Goal: Task Accomplishment & Management: Use online tool/utility

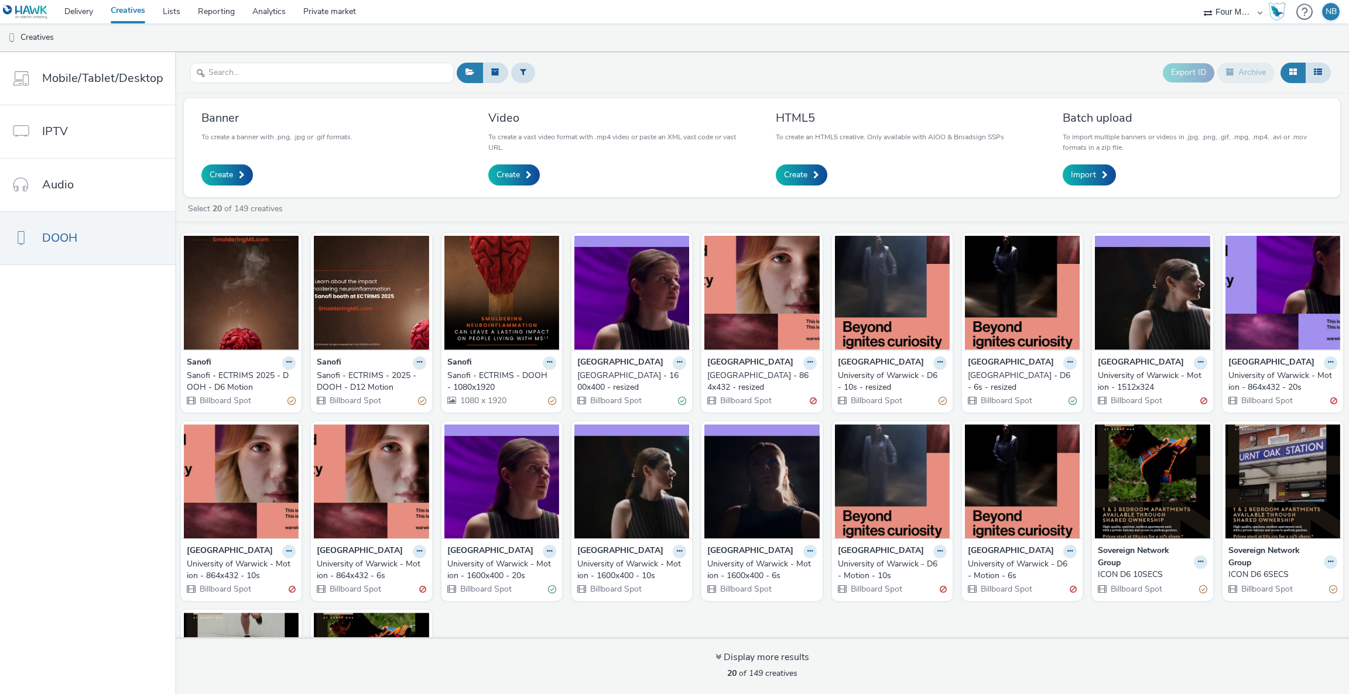
click at [488, 382] on div "Sanofi - ECTRIMS - DOOH - 1080x1920" at bounding box center [499, 382] width 104 height 24
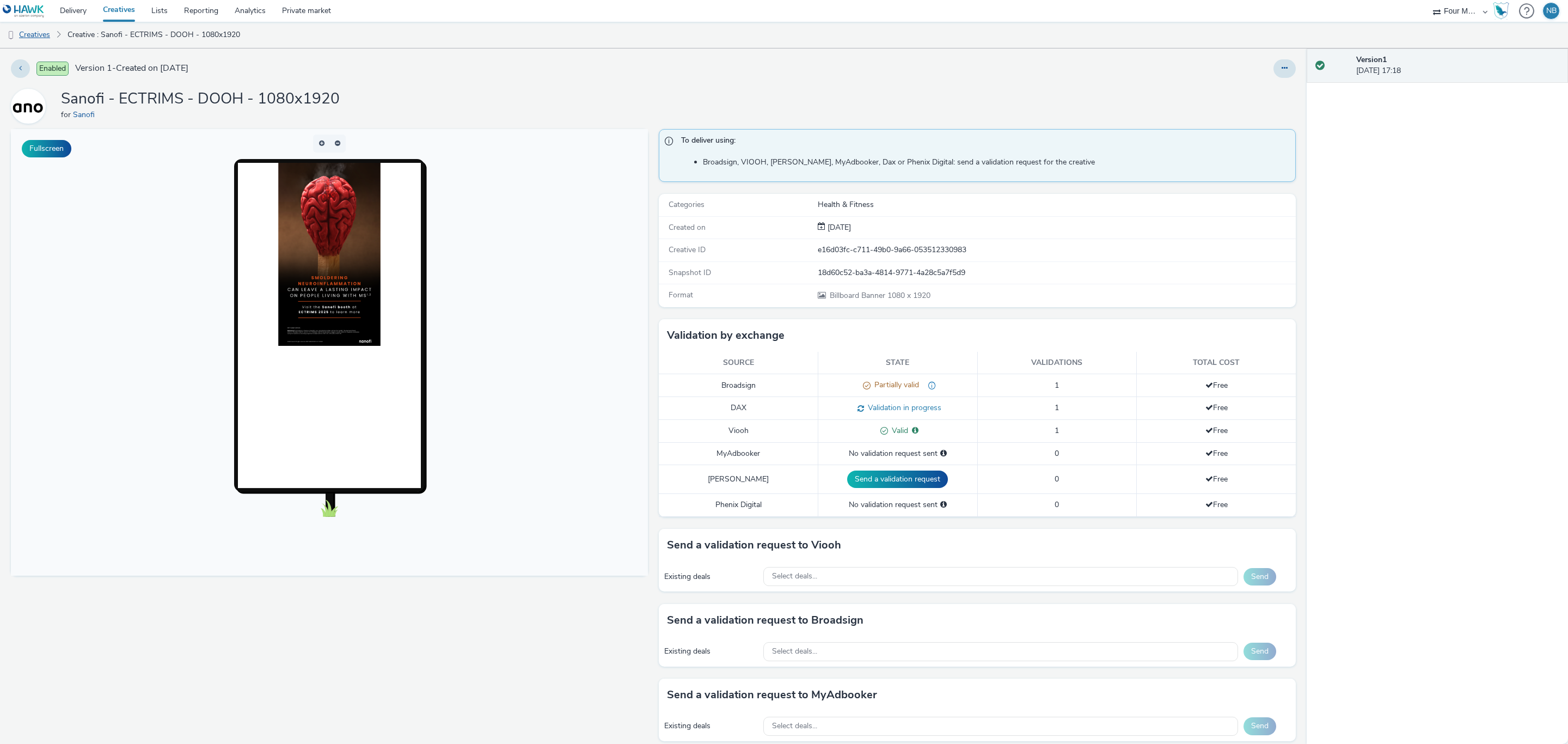
click at [41, 28] on link "Creatives" at bounding box center [28, 34] width 56 height 26
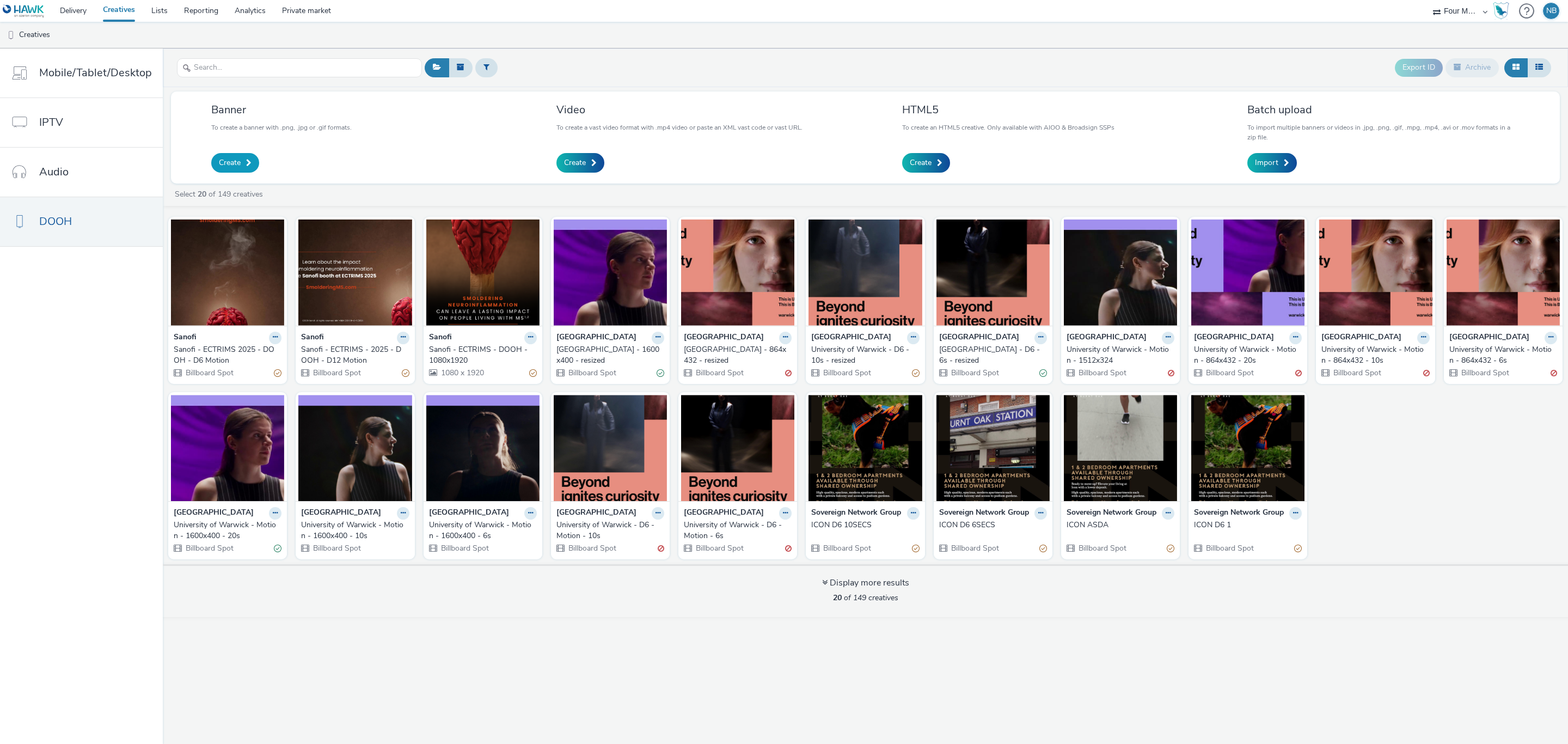
click at [243, 162] on link "Create" at bounding box center [235, 163] width 48 height 20
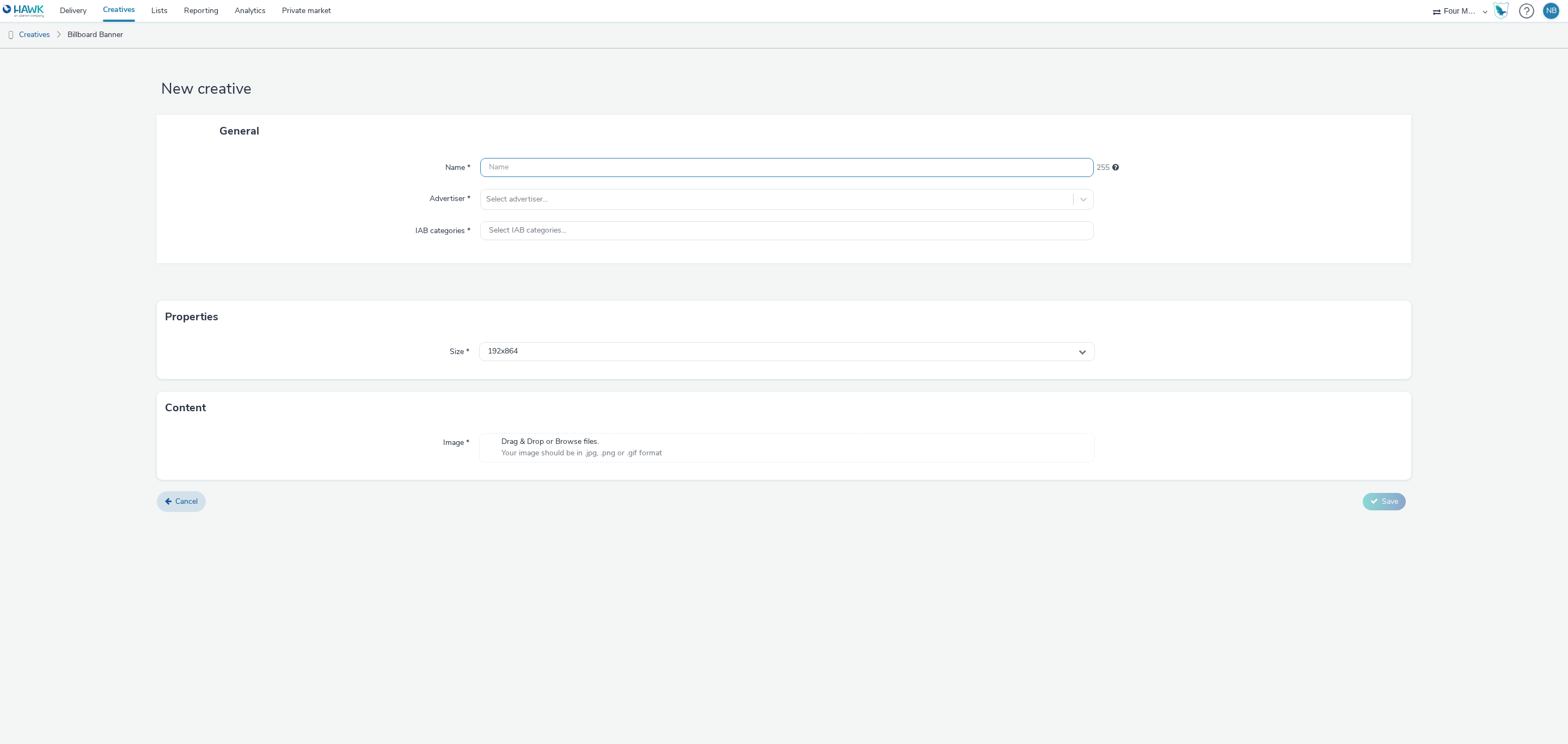
click at [584, 166] on input "text" at bounding box center [787, 167] width 614 height 19
type input "Sanofi - ECTRIMS - 2025 - D6 Static - JPG"
click at [594, 205] on div at bounding box center [777, 199] width 581 height 13
type input "san"
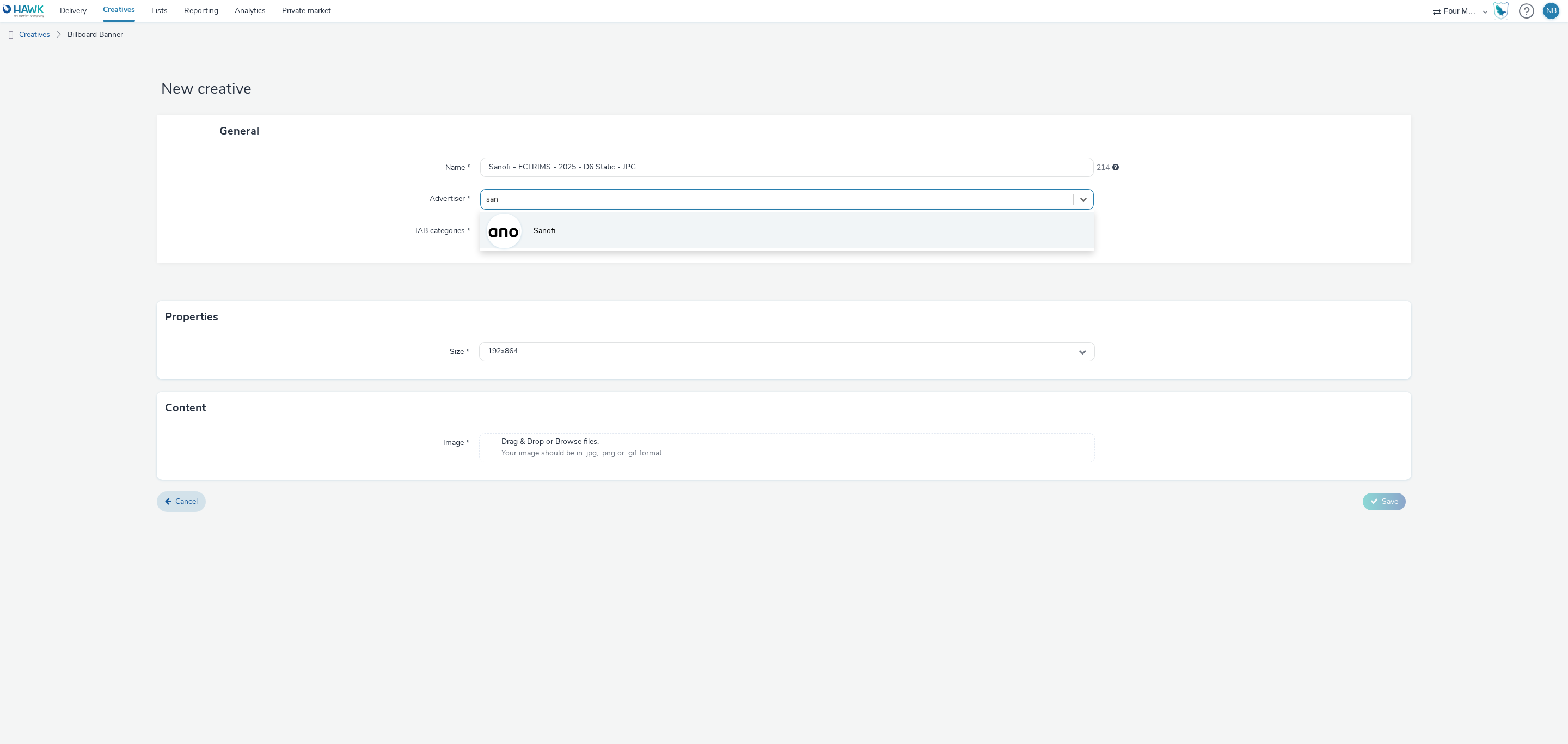
click at [578, 224] on li "Sanofi" at bounding box center [787, 230] width 614 height 36
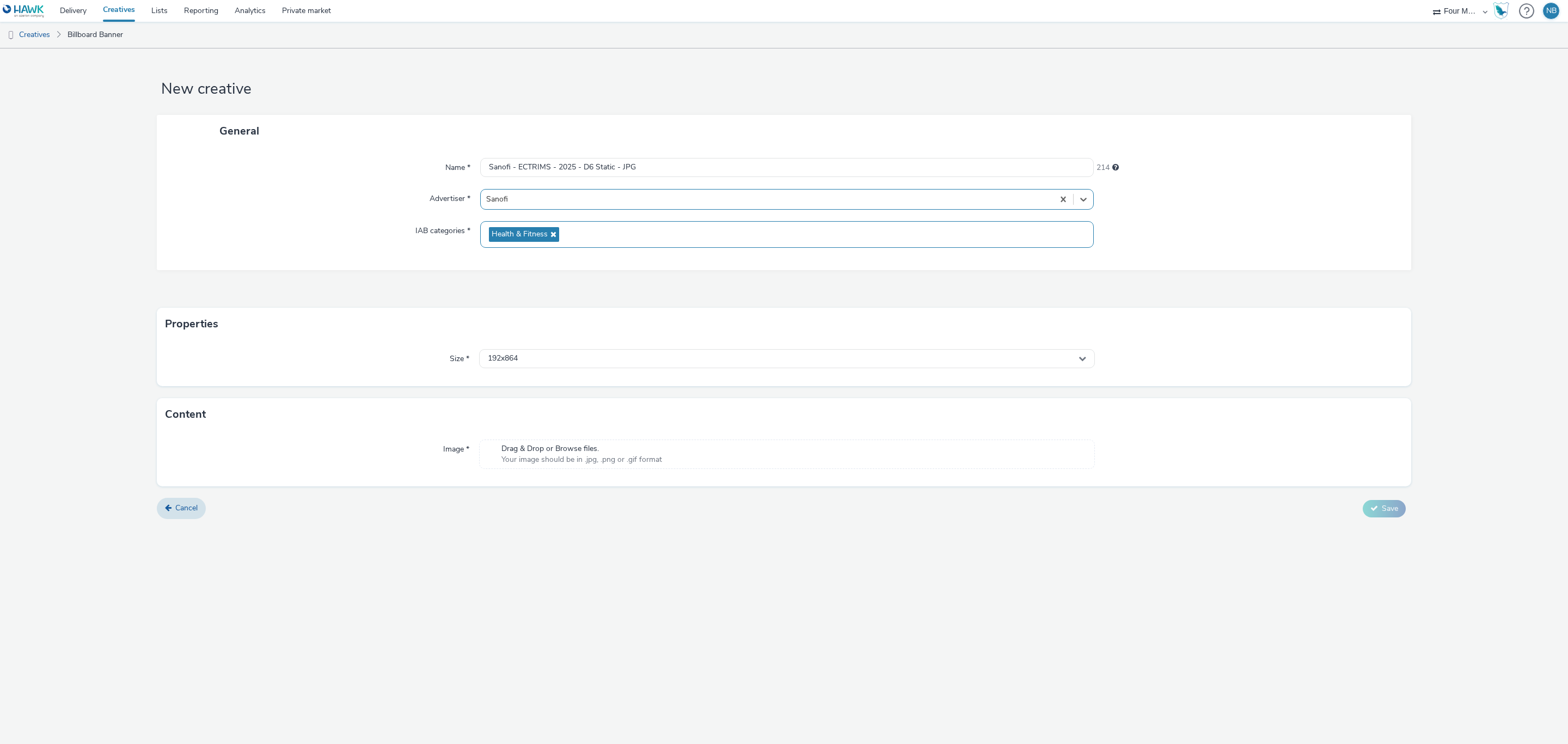
click at [565, 235] on div "Health & Fitness" at bounding box center [787, 234] width 614 height 27
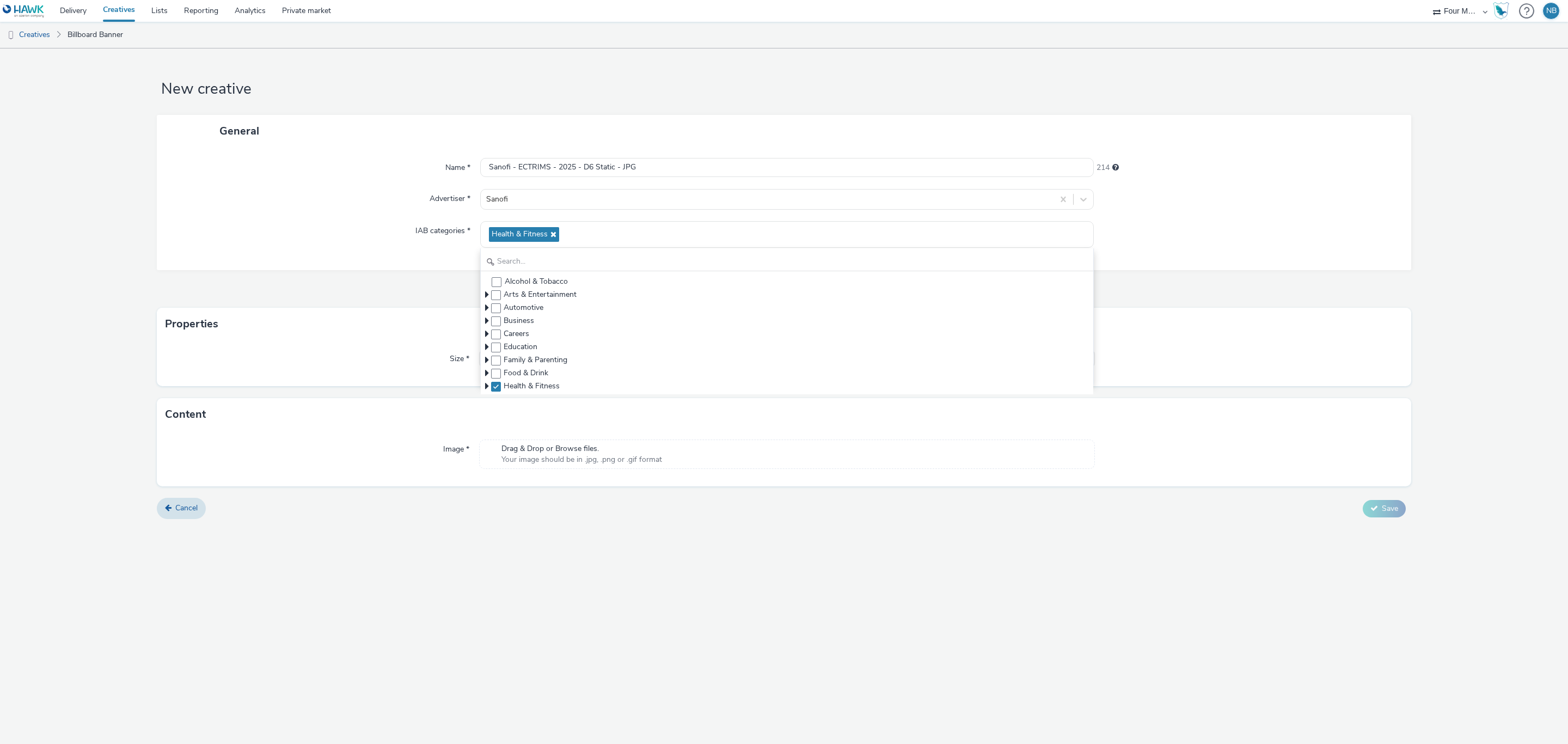
click at [414, 256] on div "Name * Sanofi - ECTRIMS - 2025 - D6 Static - JPG 214 Advertiser * Sanofi IAB ca…" at bounding box center [784, 208] width 1255 height 123
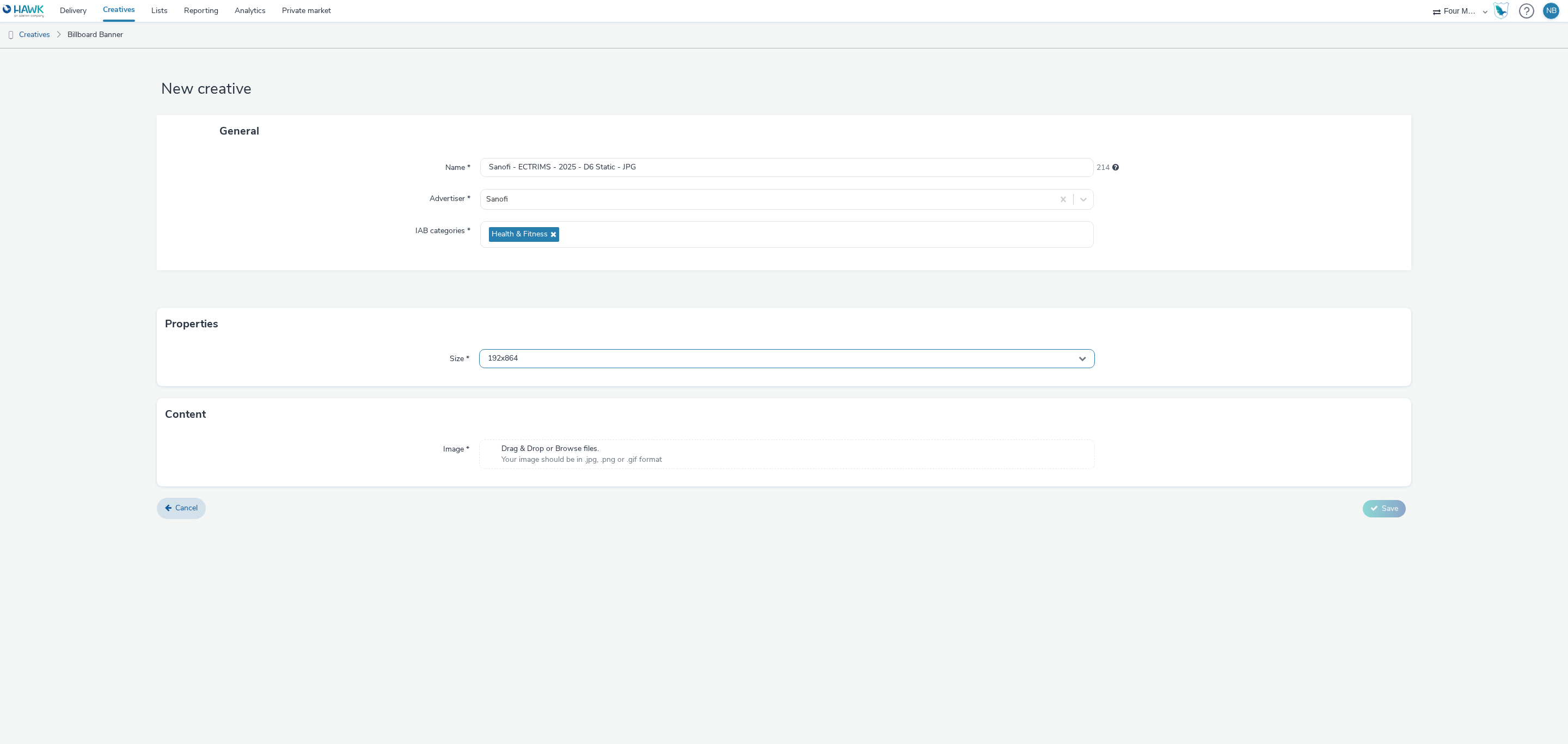
click at [546, 353] on div "192x864" at bounding box center [787, 358] width 616 height 19
click at [545, 386] on input "text" at bounding box center [787, 381] width 615 height 19
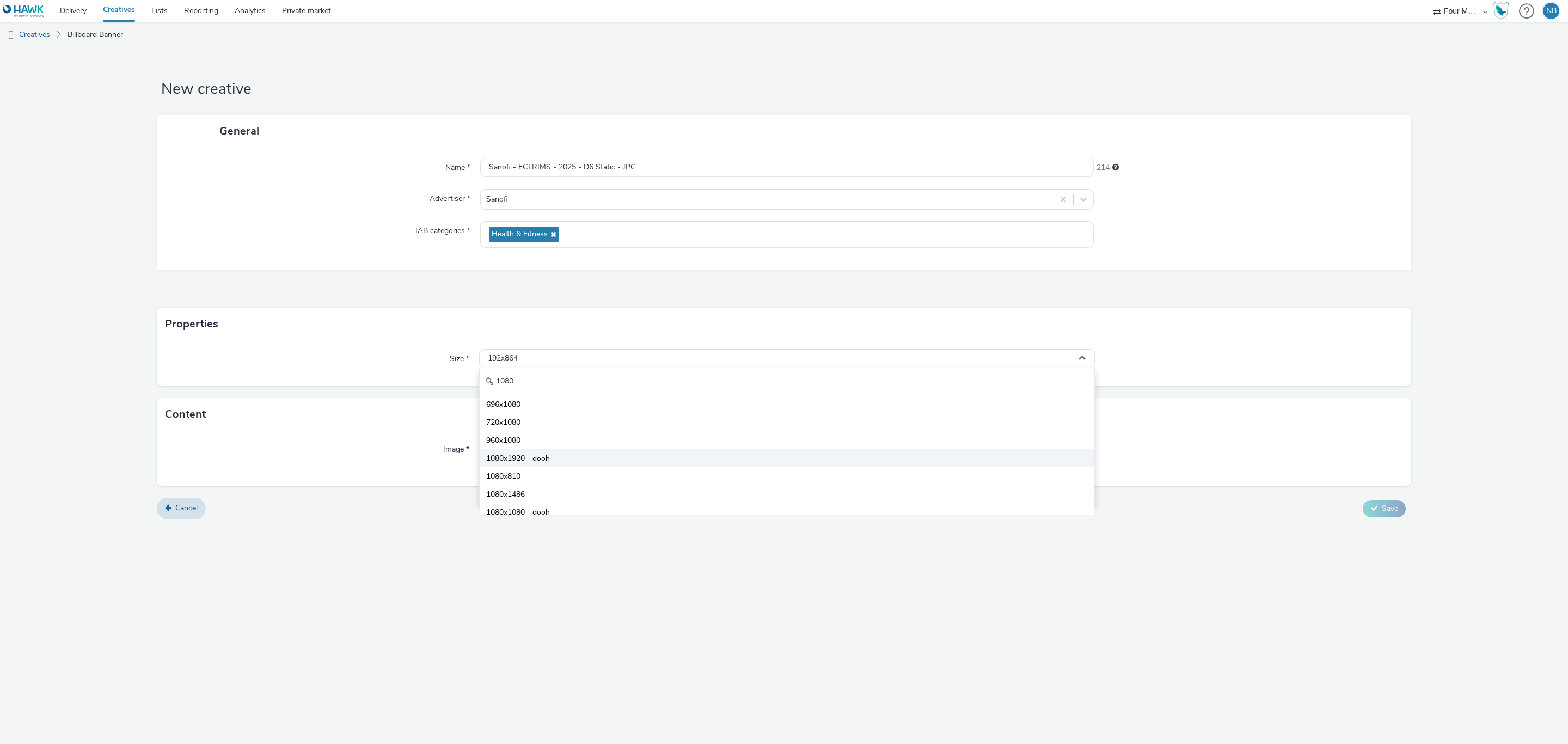
type input "1080"
click at [547, 462] on span "1080x1920 - dooh" at bounding box center [518, 458] width 64 height 11
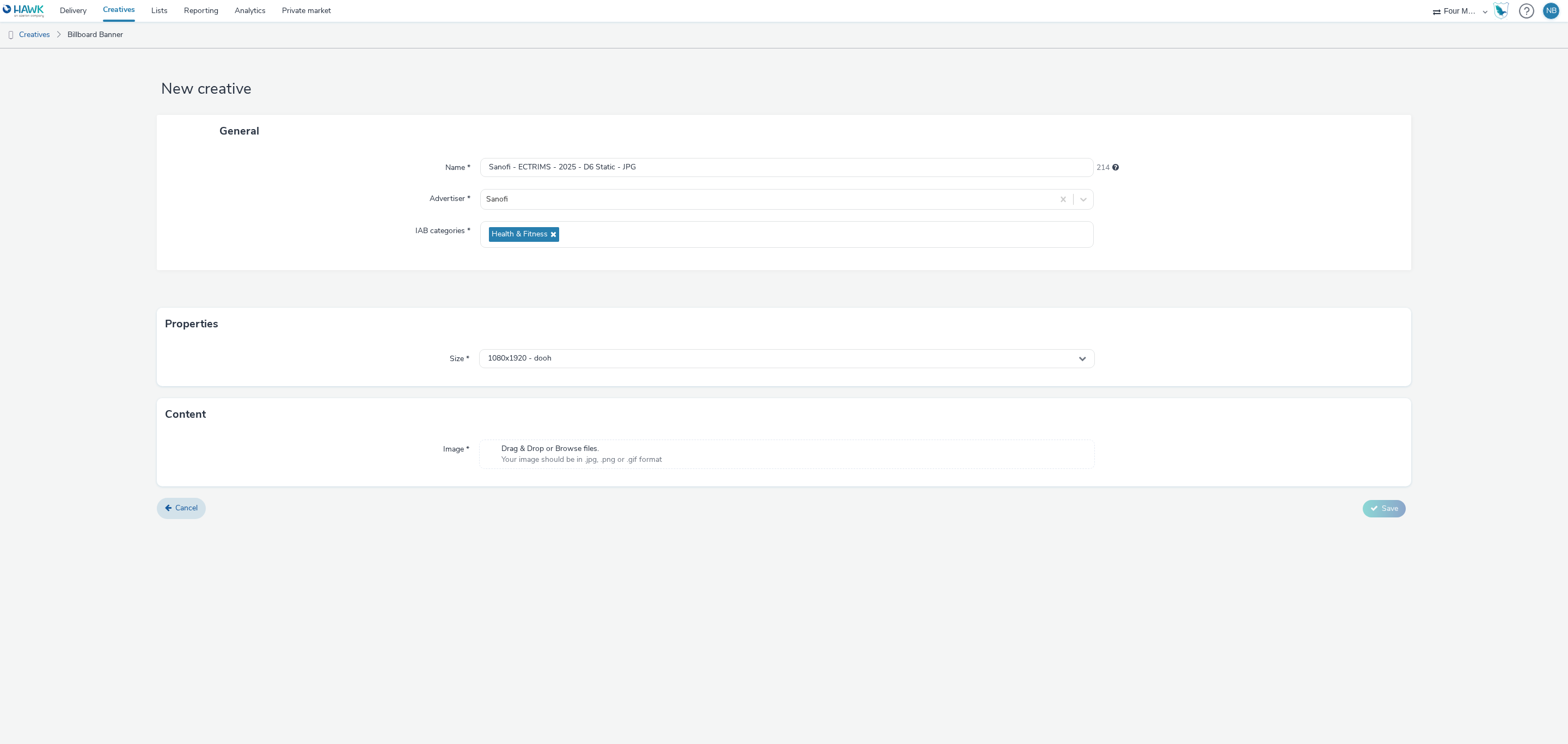
click at [547, 462] on span "Your image should be in .jpg, .png or .gif format" at bounding box center [581, 459] width 161 height 11
click at [1254, 525] on span "Save" at bounding box center [1390, 523] width 17 height 10
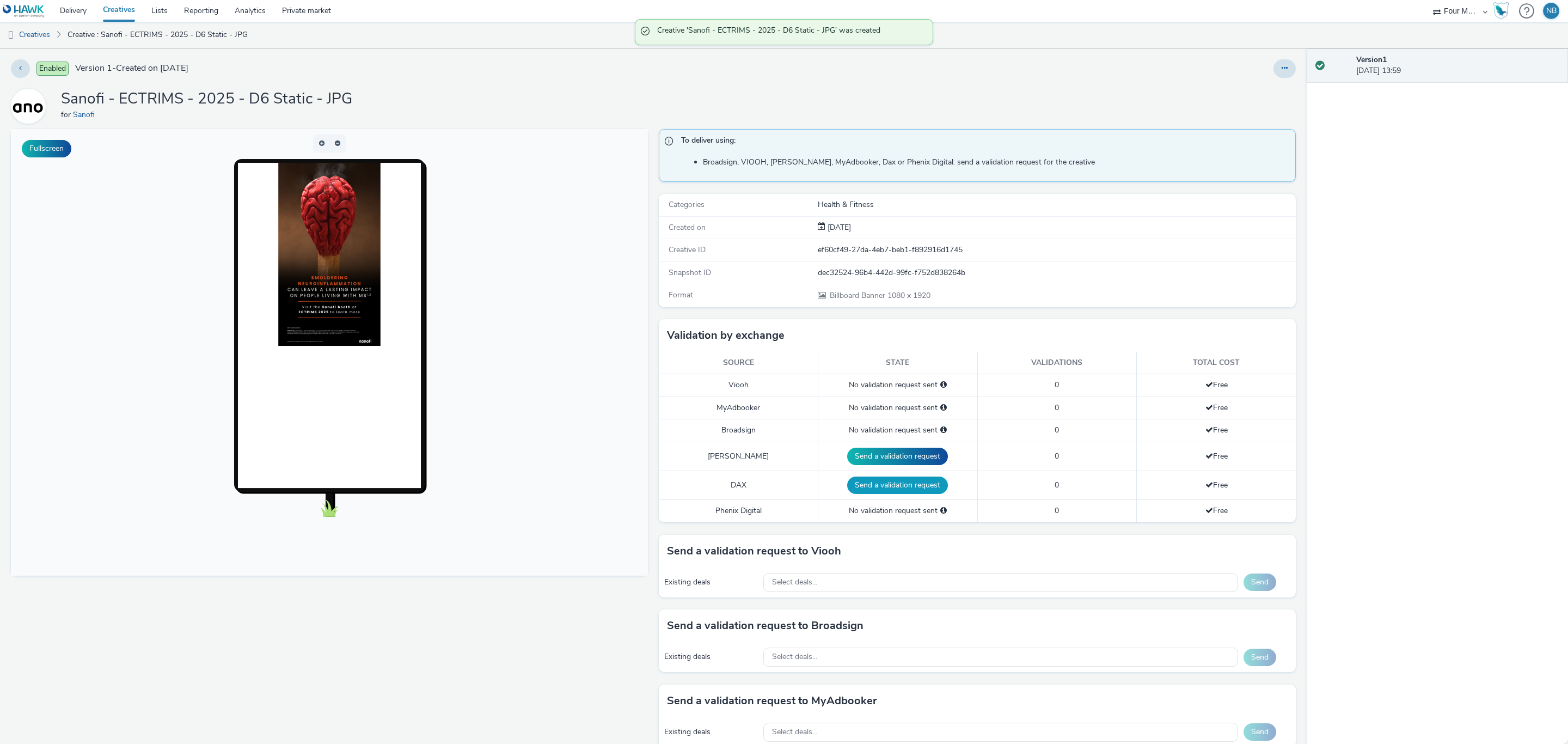
click at [893, 488] on button "Send a validation request" at bounding box center [897, 485] width 100 height 18
click at [874, 583] on div "Select deals..." at bounding box center [1001, 582] width 475 height 19
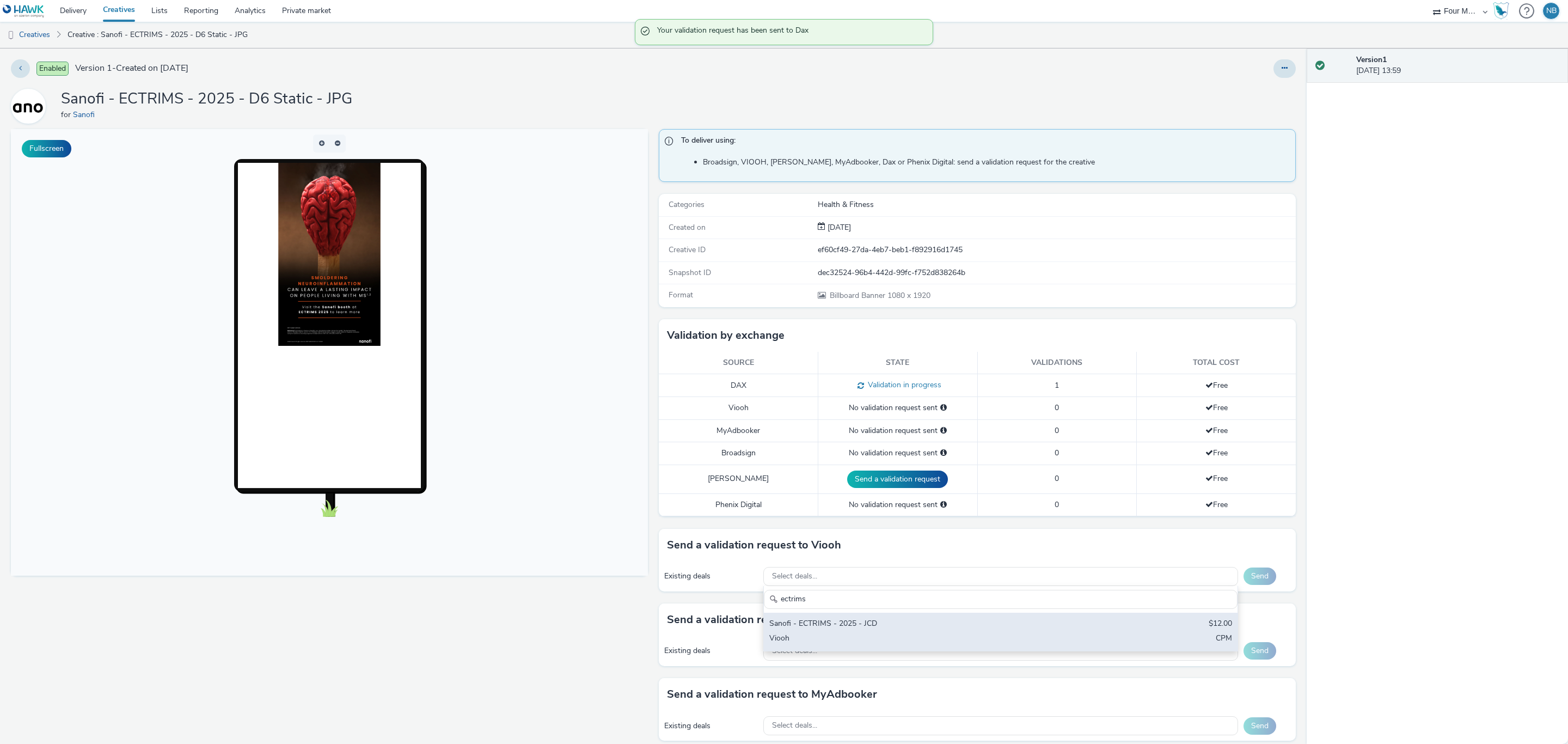
type input "ectrims"
click at [857, 645] on div "Sanofi - ECTRIMS - 2025 - JCD $12.00 Viooh CPM" at bounding box center [1001, 631] width 473 height 38
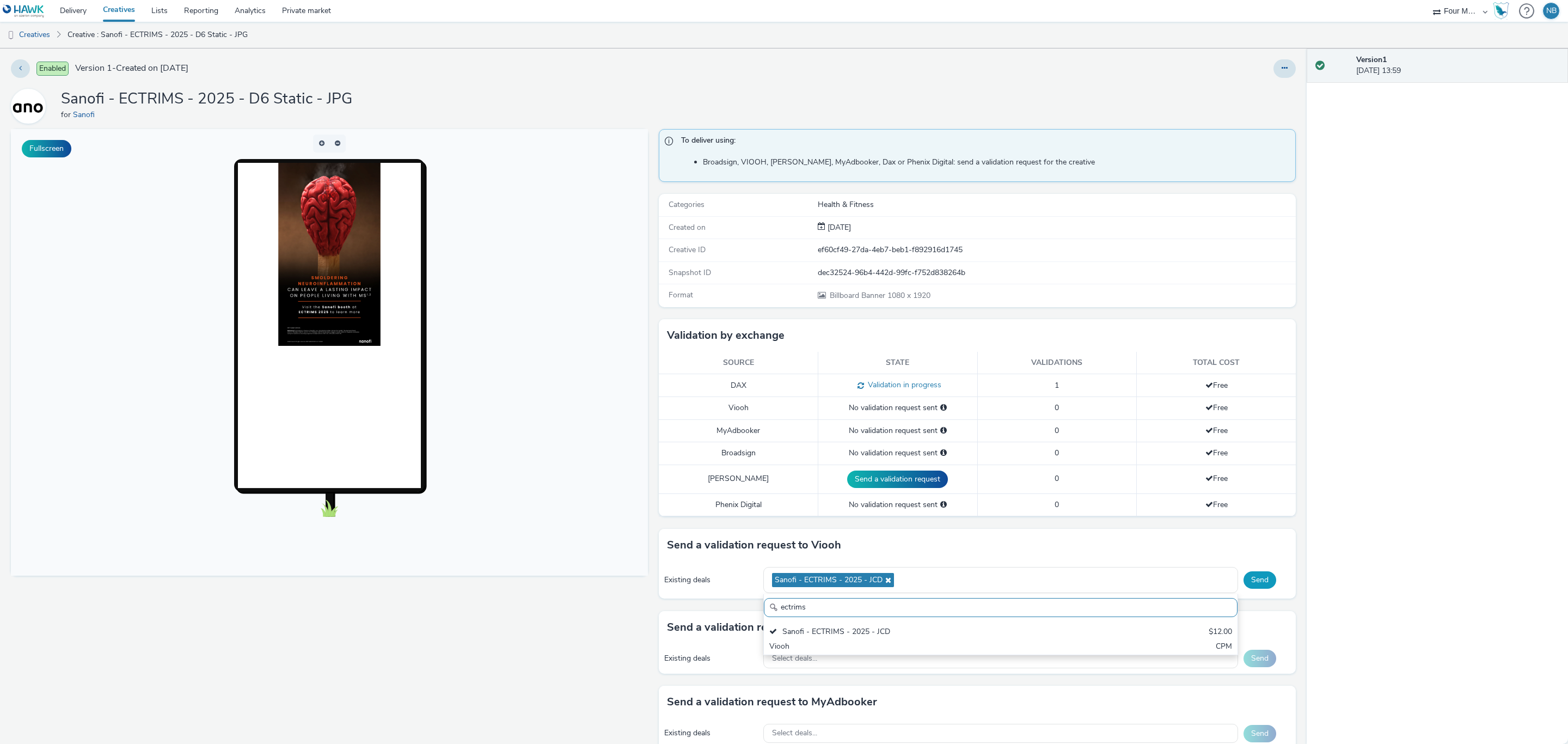
click at [1246, 578] on button "Send" at bounding box center [1259, 579] width 33 height 18
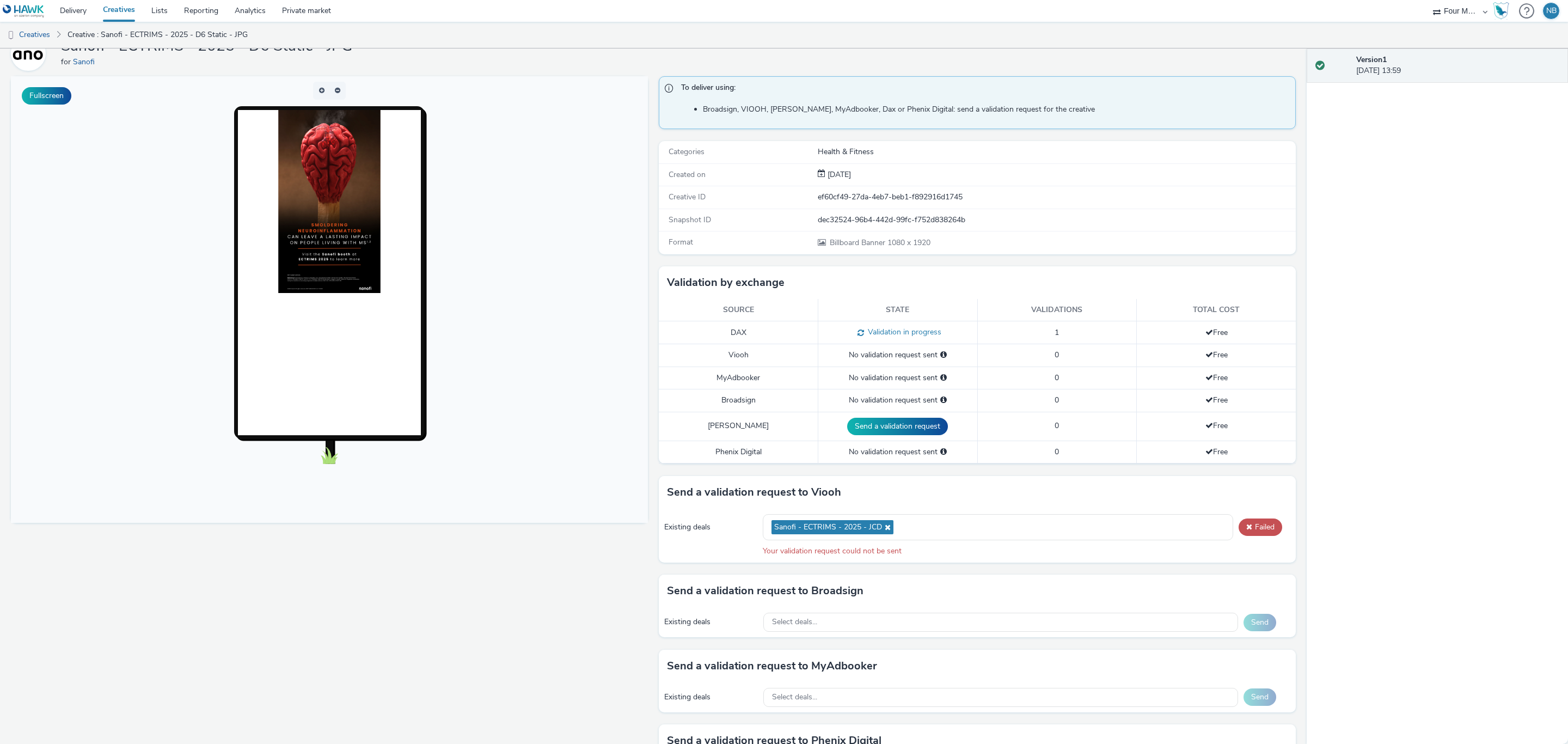
scroll to position [82, 0]
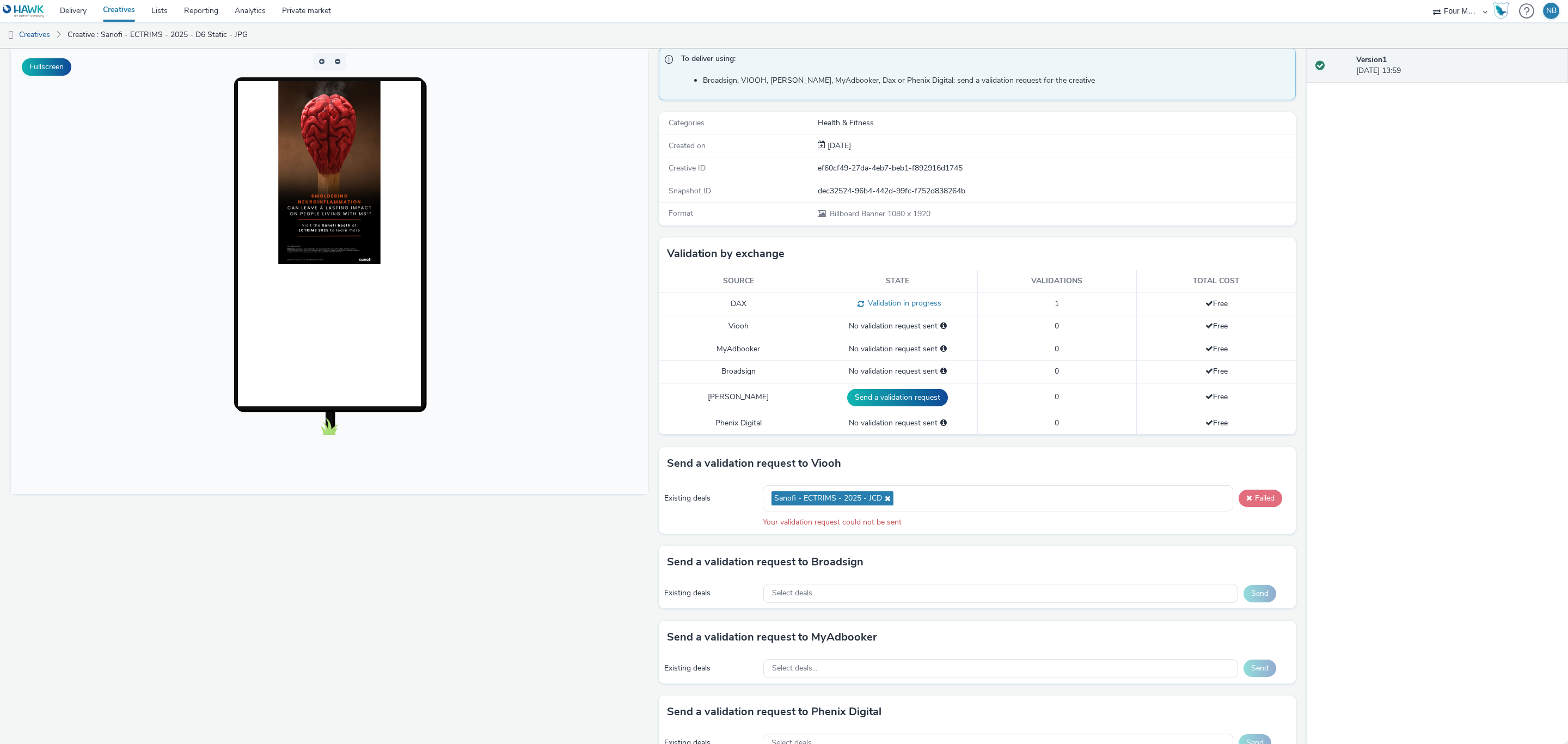
click at [1254, 501] on button "Failed" at bounding box center [1260, 498] width 44 height 18
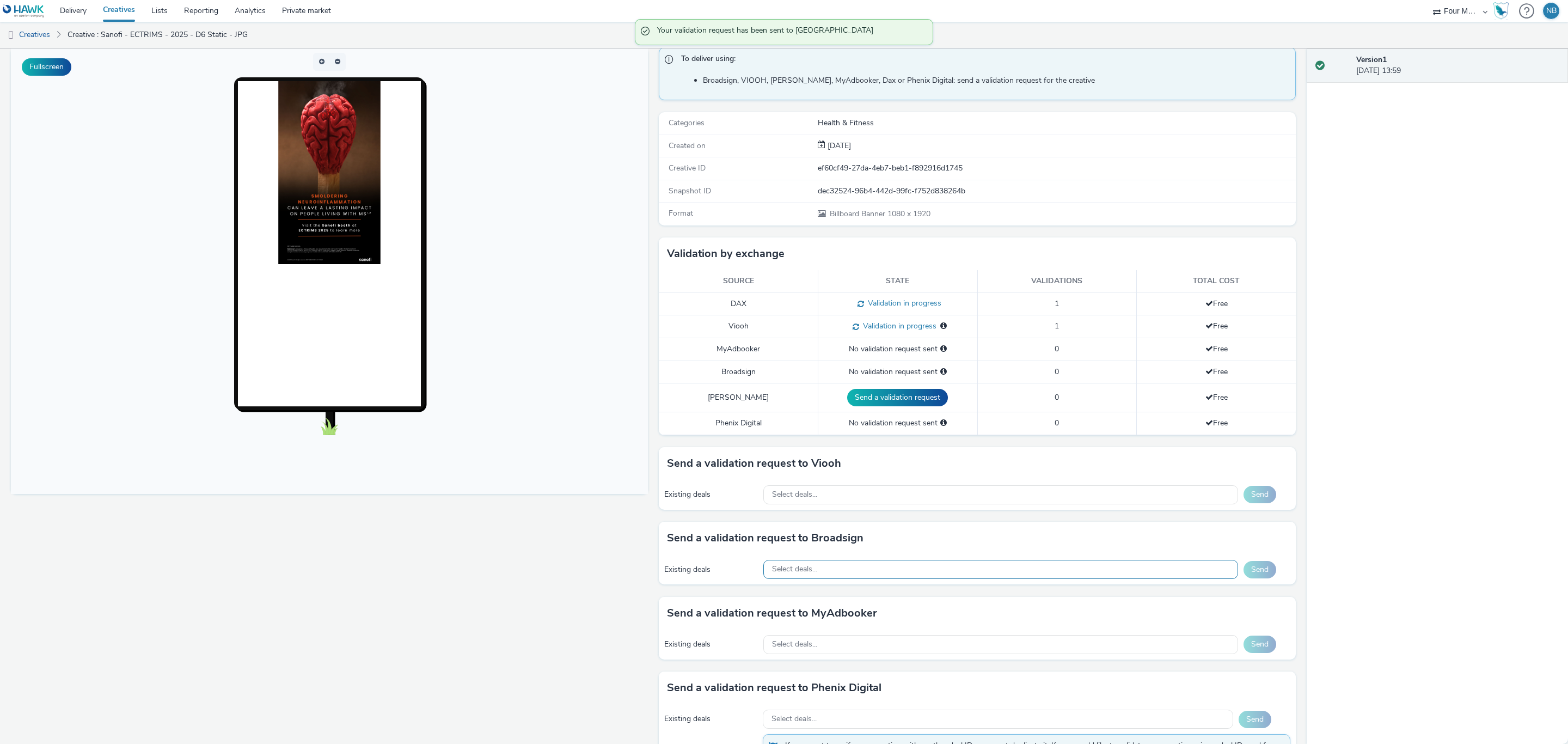
click at [874, 575] on div "Select deals..." at bounding box center [1001, 569] width 475 height 19
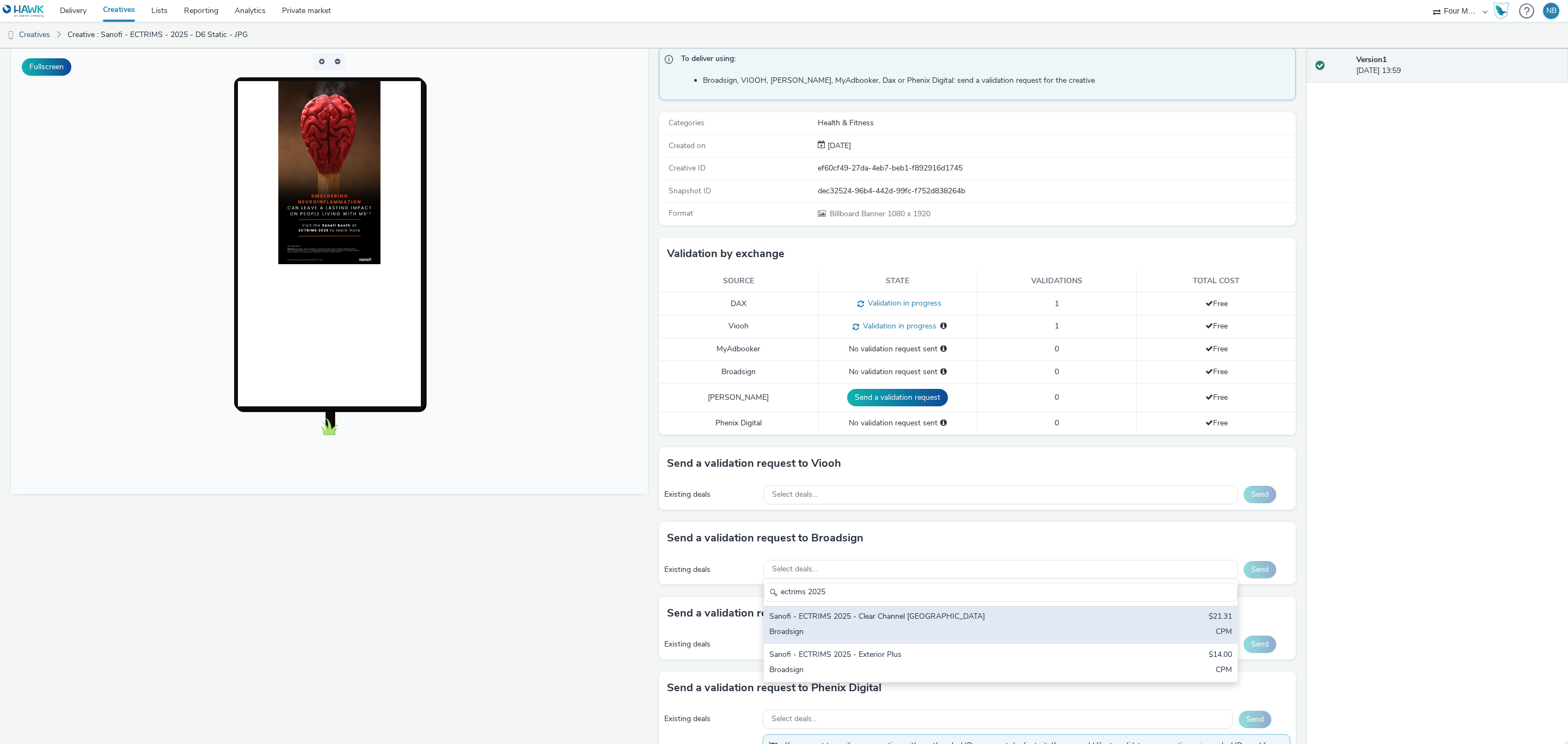
type input "ectrims 2025"
click at [896, 619] on div "Sanofi - ECTRIMS 2025 - Clear Channel [GEOGRAPHIC_DATA]" at bounding box center [923, 617] width 307 height 12
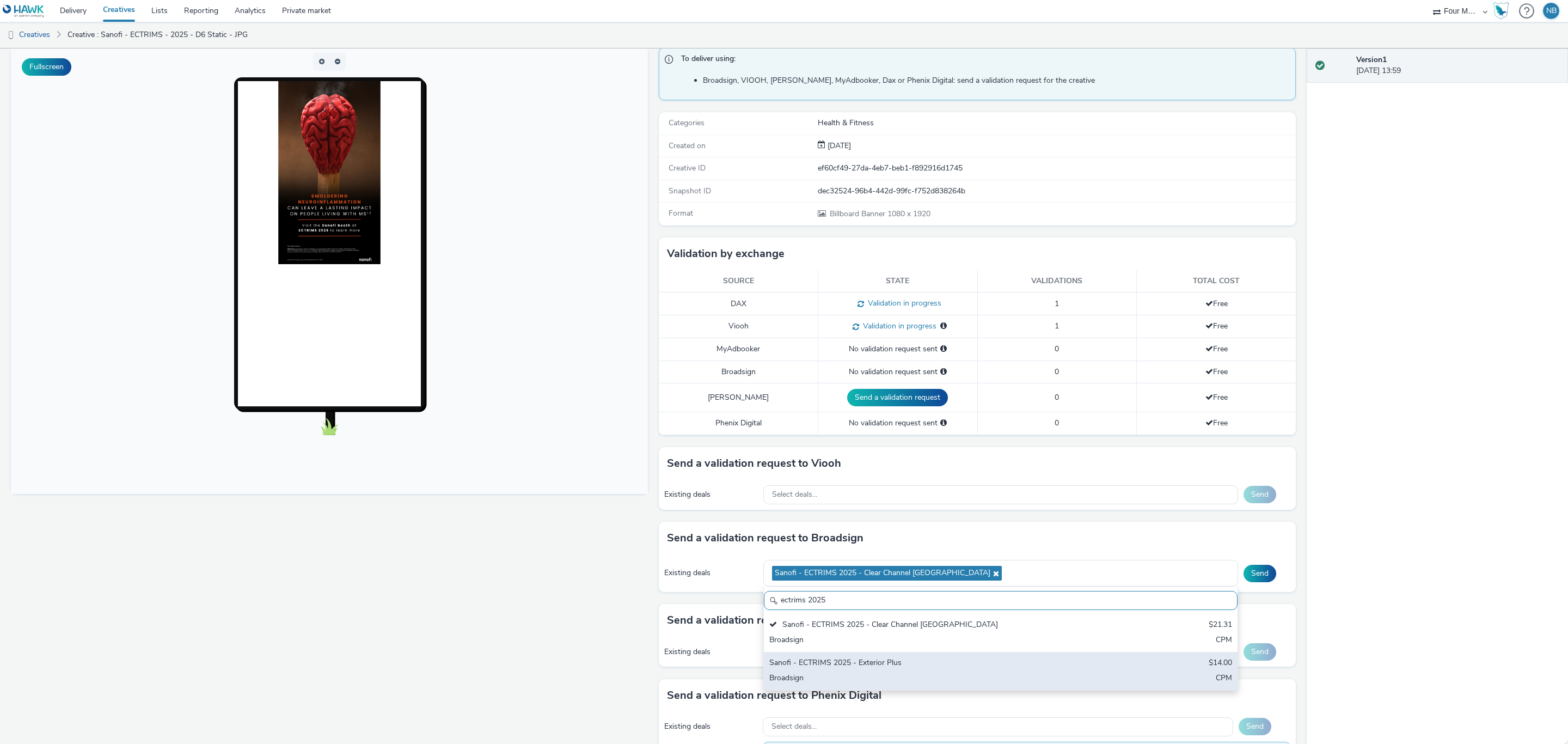
click at [876, 645] on div "Broadsign" at bounding box center [923, 678] width 307 height 12
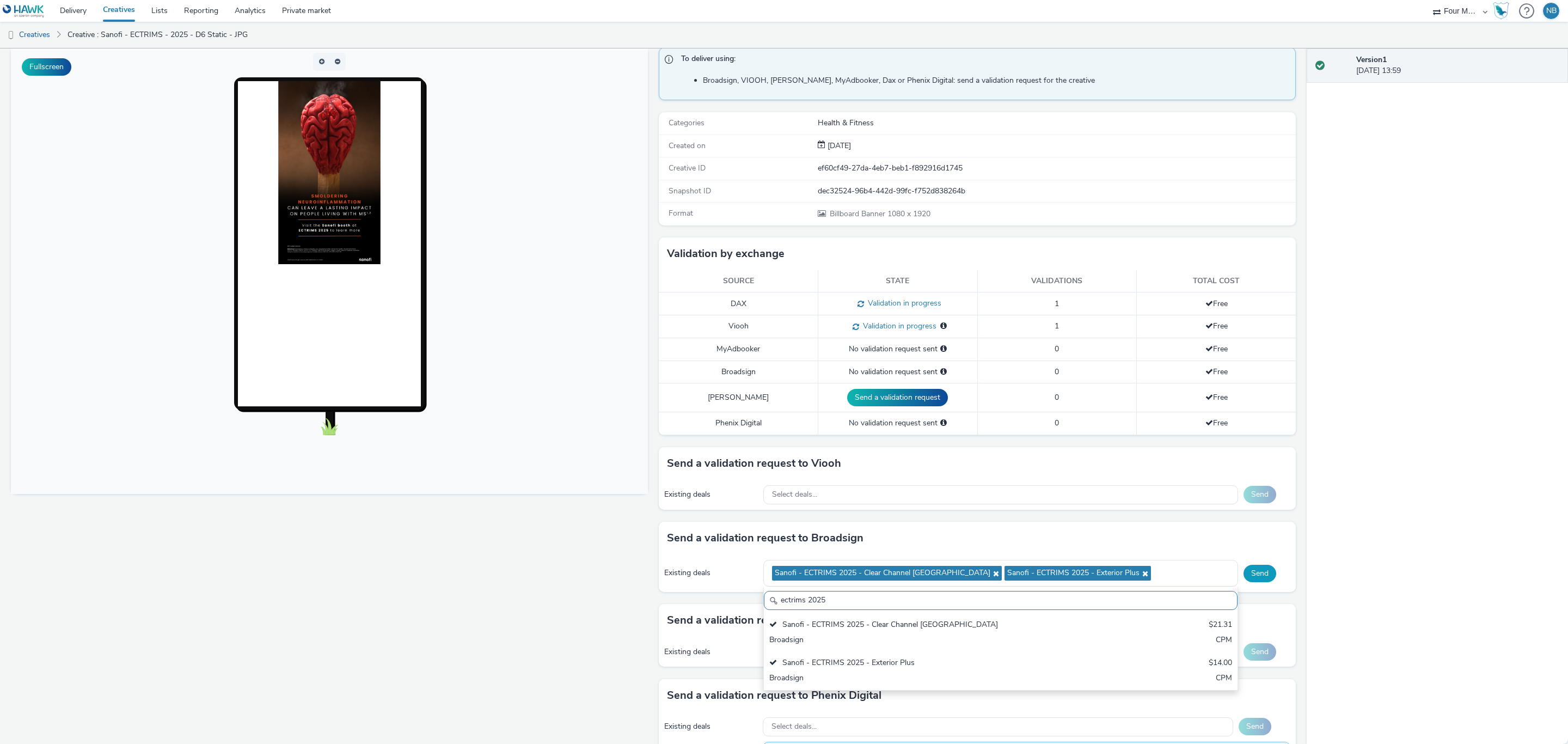
click at [1246, 575] on button "Send" at bounding box center [1259, 573] width 33 height 18
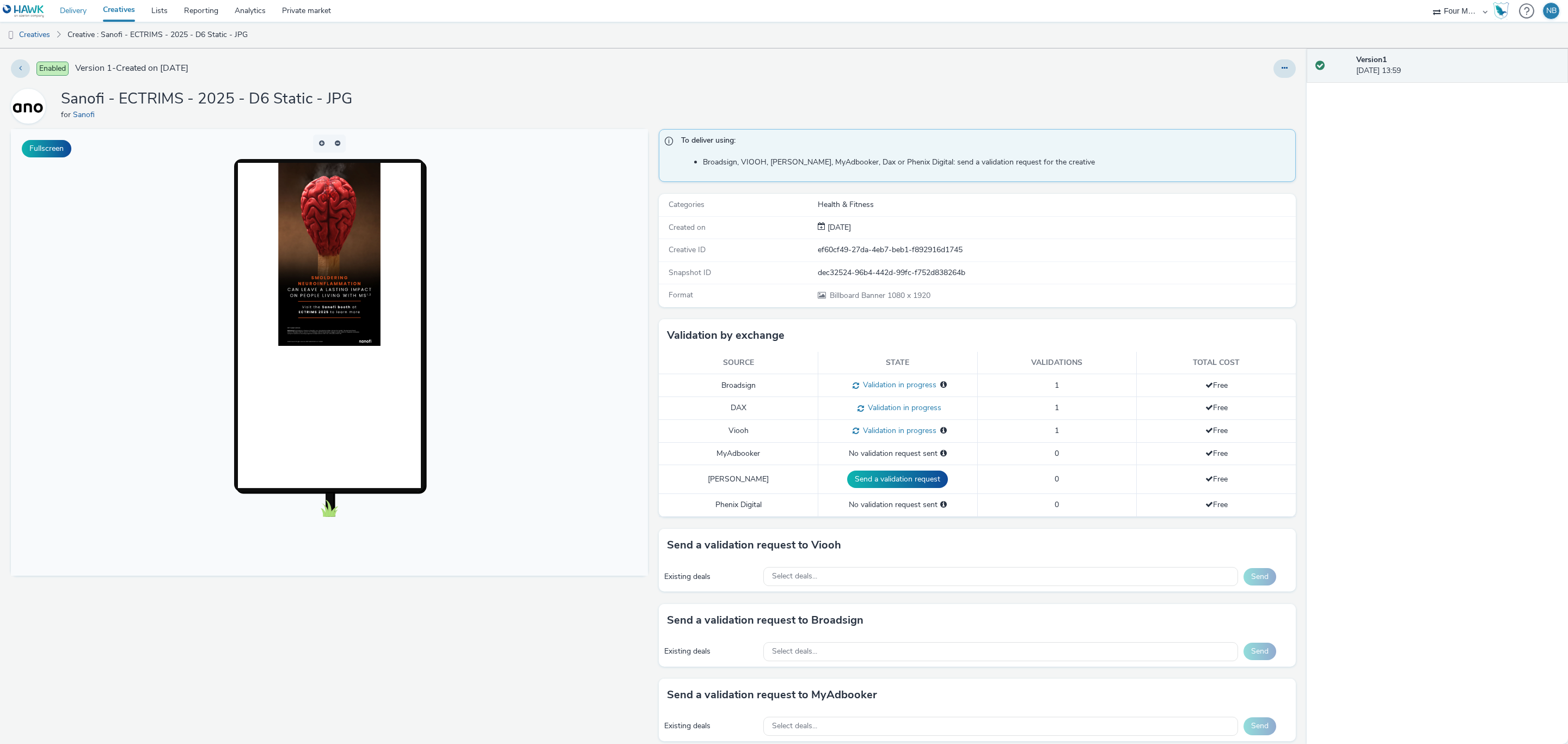
click at [77, 6] on link "Delivery" at bounding box center [73, 10] width 43 height 21
